Goal: Navigation & Orientation: Understand site structure

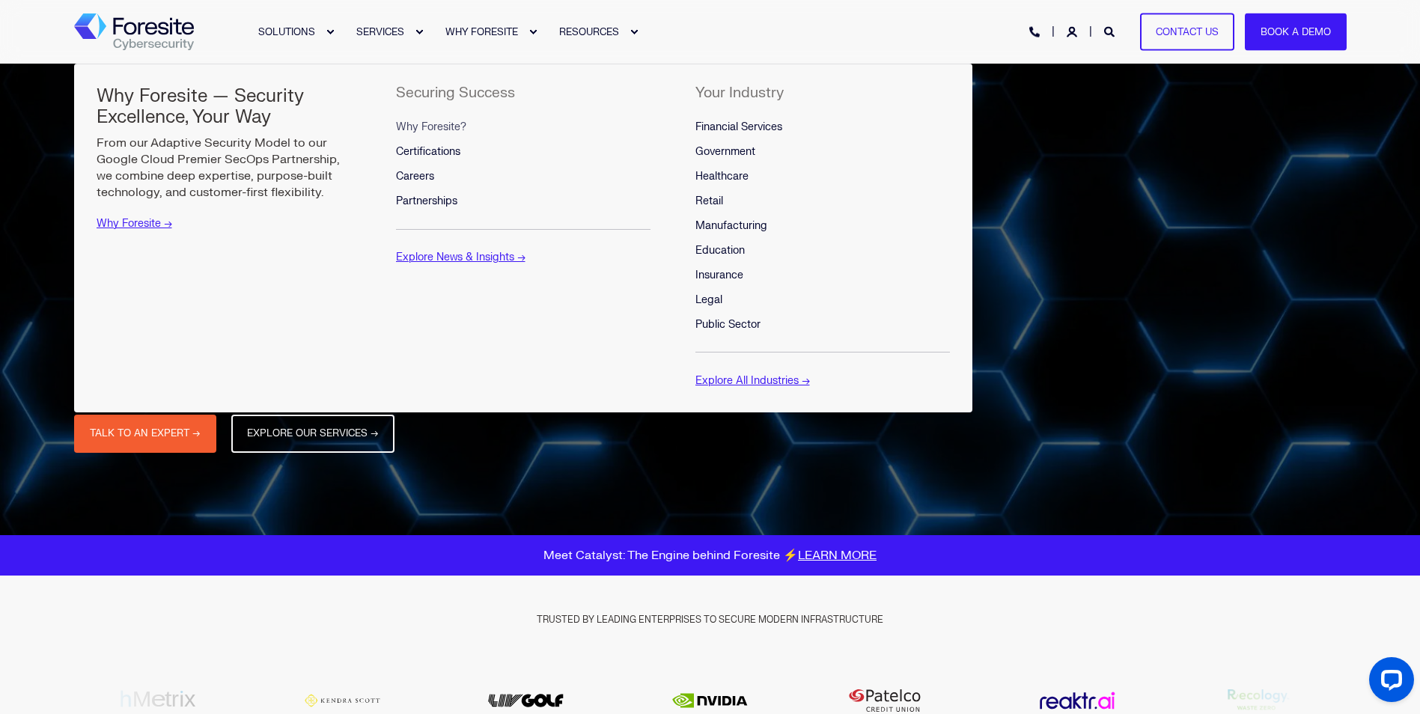
click at [453, 127] on span "Why Foresite?" at bounding box center [431, 127] width 70 height 13
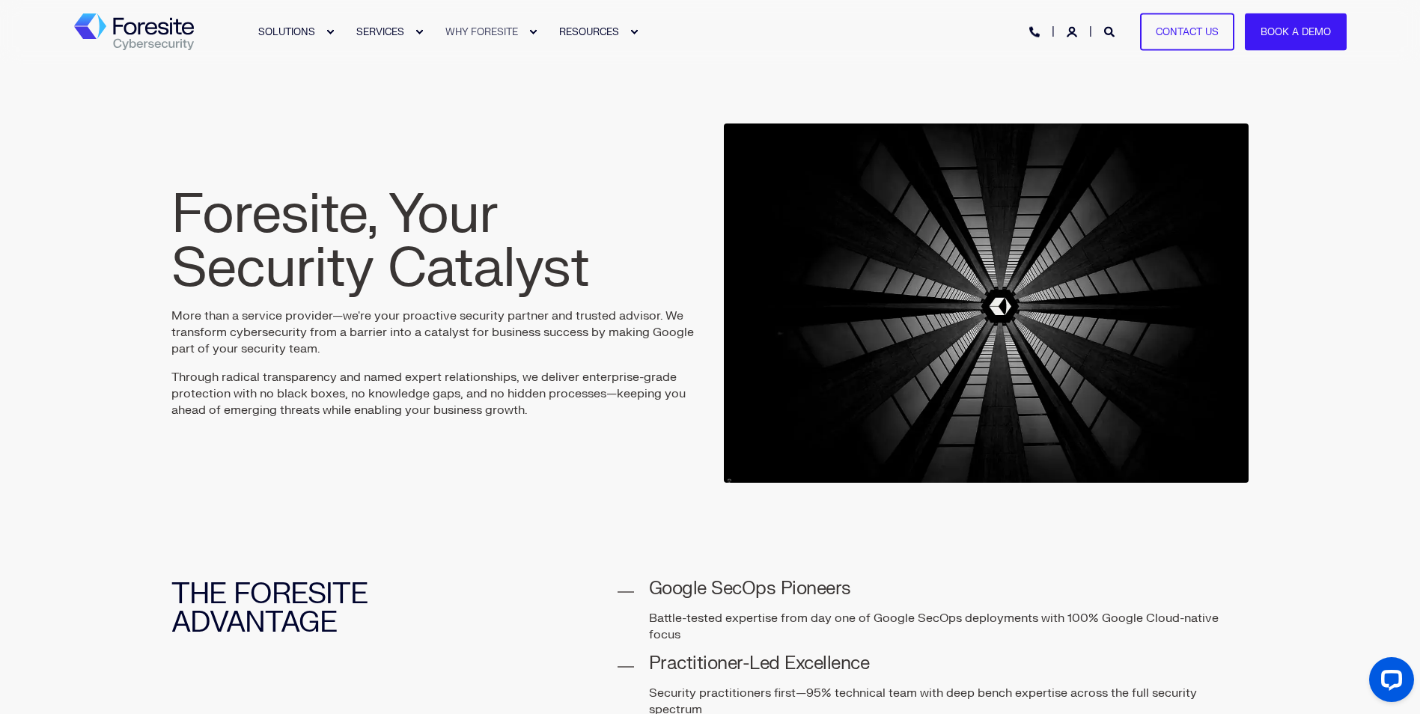
click at [135, 40] on img "Back to Home" at bounding box center [134, 31] width 120 height 37
